Goal: Task Accomplishment & Management: Manage account settings

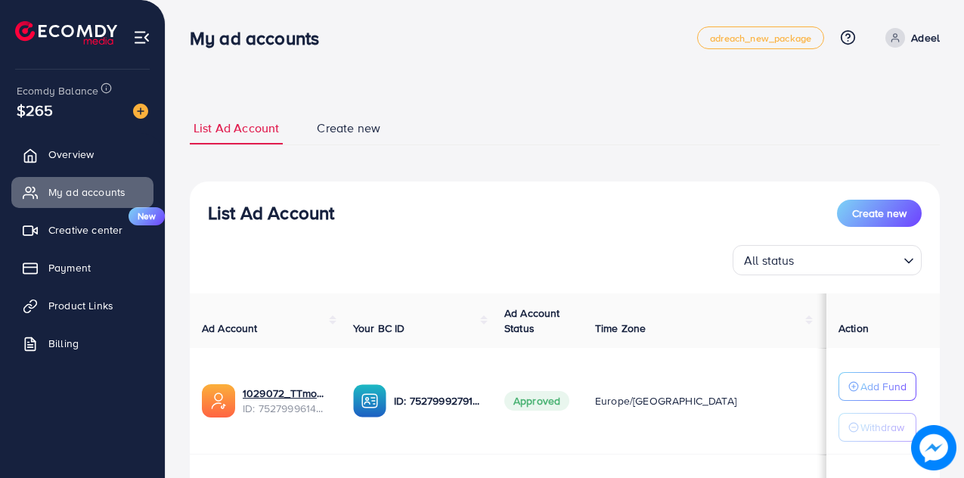
scroll to position [160, 0]
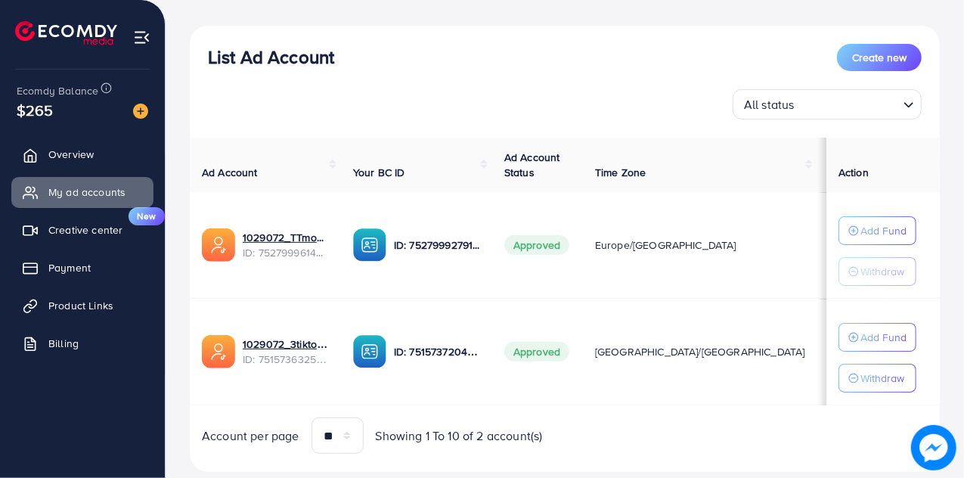
scroll to position [183, 0]
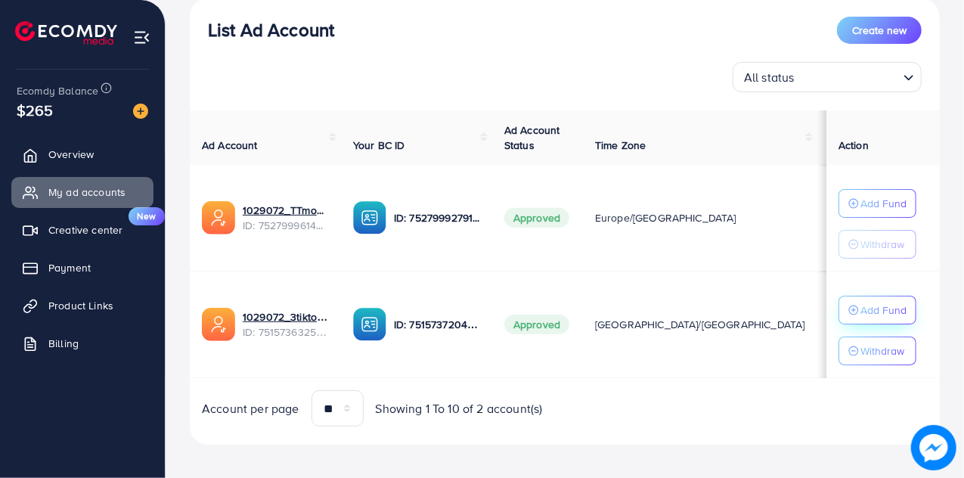
click at [869, 212] on p "Add Fund" at bounding box center [883, 203] width 46 height 18
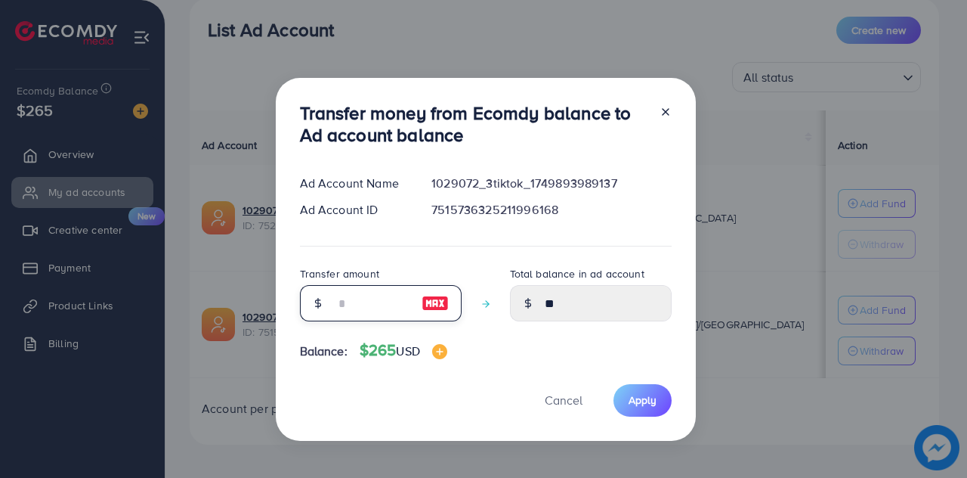
click at [342, 299] on input "number" at bounding box center [373, 303] width 76 height 36
click at [568, 406] on span "Cancel" at bounding box center [564, 399] width 38 height 17
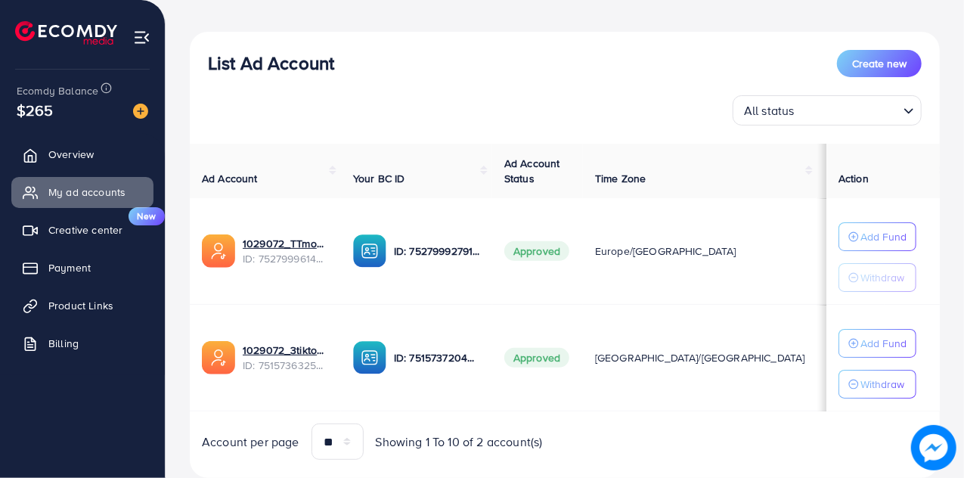
scroll to position [156, 0]
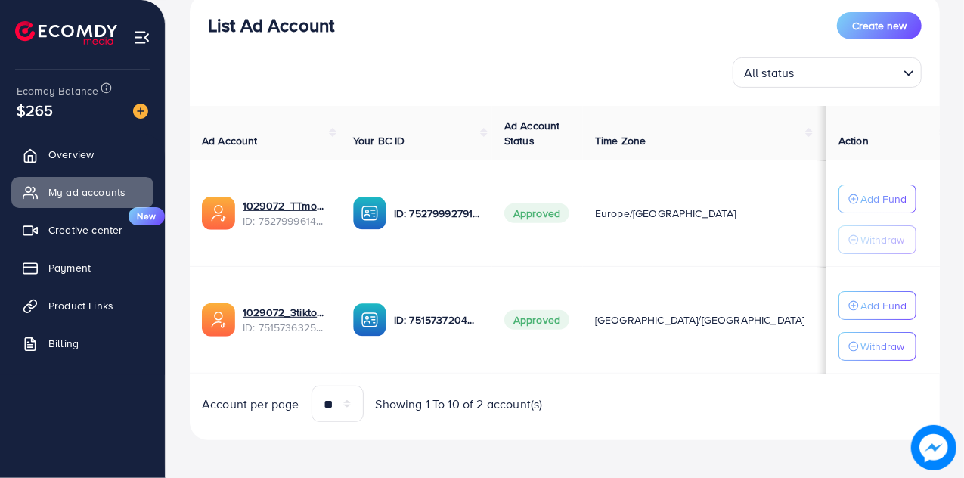
scroll to position [189, 0]
